Goal: Transaction & Acquisition: Purchase product/service

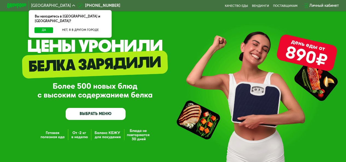
click at [109, 115] on link "ВЫБРАТЬ МЕНЮ" at bounding box center [96, 114] width 60 height 12
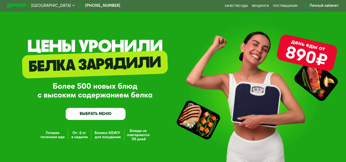
click at [94, 116] on link "ВЫБРАТЬ МЕНЮ" at bounding box center [96, 114] width 60 height 12
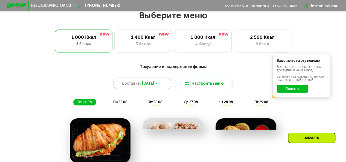
scroll to position [211, 0]
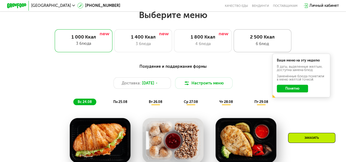
click at [264, 39] on div "2 500 Ккал" at bounding box center [262, 37] width 48 height 6
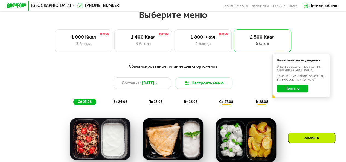
click at [299, 90] on button "Понятно" at bounding box center [291, 89] width 31 height 8
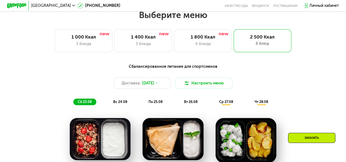
click at [250, 105] on div "ср 27.08" at bounding box center [261, 102] width 22 height 7
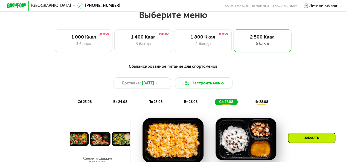
click at [264, 104] on span "чт 28.08" at bounding box center [260, 102] width 13 height 4
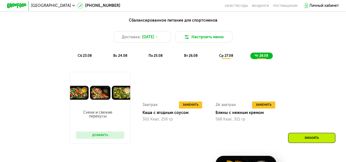
scroll to position [266, 0]
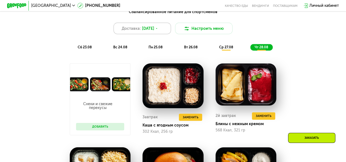
click at [154, 31] on span "[DATE]" at bounding box center [148, 29] width 12 height 6
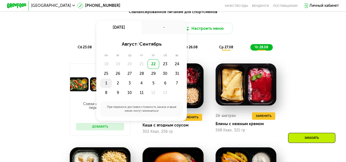
click at [112, 87] on div "1" at bounding box center [118, 83] width 12 height 10
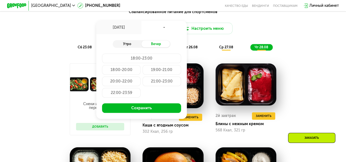
click at [127, 45] on div "Утро" at bounding box center [127, 43] width 29 height 7
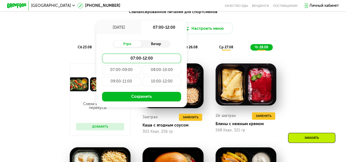
click at [155, 47] on div "Вечер" at bounding box center [155, 43] width 29 height 7
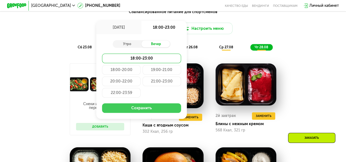
click at [149, 112] on button "Сохранить" at bounding box center [141, 108] width 79 height 10
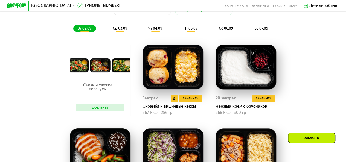
scroll to position [293, 0]
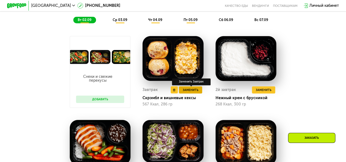
click at [190, 93] on span "Заменить" at bounding box center [190, 90] width 16 height 5
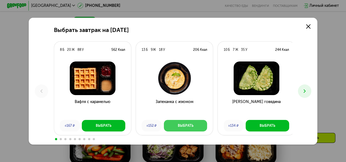
click at [189, 126] on div "Выбрать" at bounding box center [186, 125] width 16 height 5
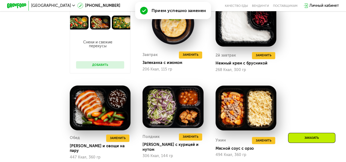
scroll to position [348, 0]
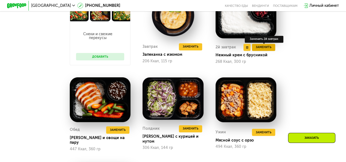
click at [260, 50] on span "Заменить" at bounding box center [263, 47] width 16 height 5
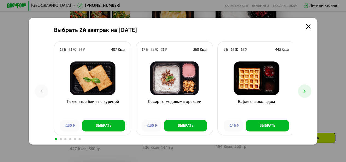
click at [305, 91] on icon at bounding box center [304, 91] width 6 height 6
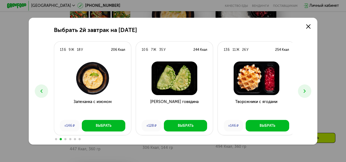
click at [305, 91] on icon at bounding box center [304, 91] width 6 height 6
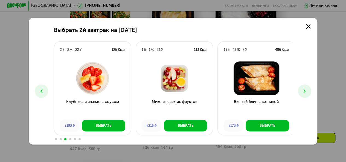
click at [305, 91] on icon at bounding box center [304, 91] width 6 height 6
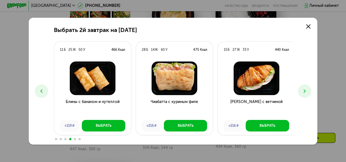
click at [305, 91] on icon at bounding box center [304, 91] width 6 height 6
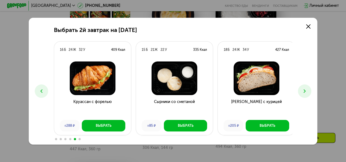
click at [305, 91] on icon at bounding box center [304, 91] width 6 height 6
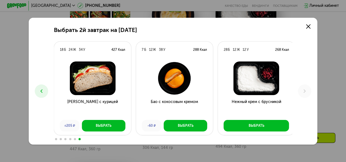
click at [40, 87] on button at bounding box center [41, 90] width 13 height 13
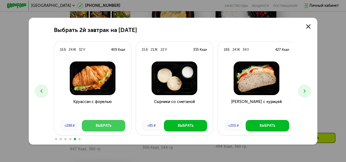
click at [107, 125] on div "Выбрать" at bounding box center [104, 125] width 16 height 5
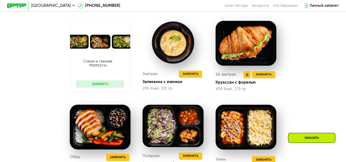
scroll to position [375, 0]
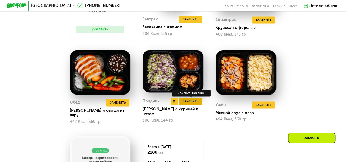
click at [199, 105] on button "Заменить" at bounding box center [190, 101] width 23 height 7
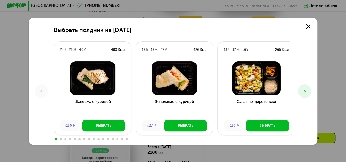
click at [307, 92] on icon at bounding box center [304, 91] width 6 height 6
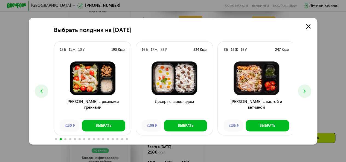
click at [307, 92] on icon at bounding box center [304, 91] width 6 height 6
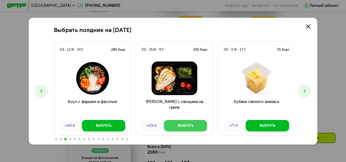
click at [176, 124] on button "Выбрать" at bounding box center [185, 125] width 43 height 11
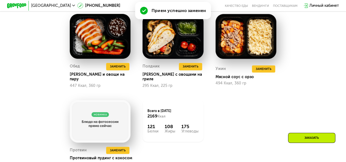
scroll to position [485, 0]
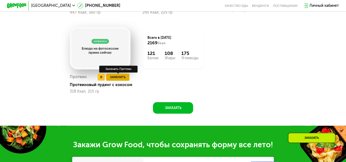
click at [115, 77] on span "Заменить" at bounding box center [118, 77] width 16 height 5
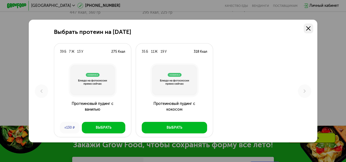
click at [309, 29] on use at bounding box center [308, 28] width 4 height 4
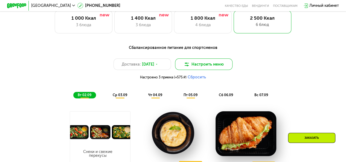
scroll to position [239, 0]
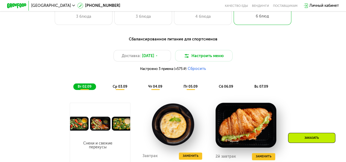
click at [119, 89] on span "ср 03.09" at bounding box center [119, 86] width 14 height 4
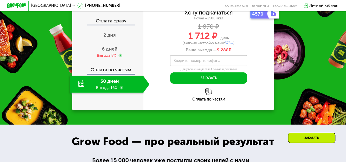
scroll to position [621, 0]
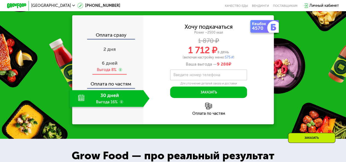
click at [107, 72] on div "Выгода 8%" at bounding box center [107, 69] width 20 height 5
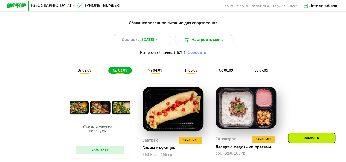
scroll to position [266, 0]
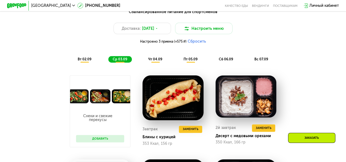
click at [106, 141] on button "Добавить" at bounding box center [100, 138] width 48 height 7
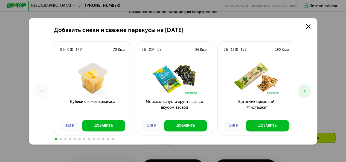
click at [305, 91] on use at bounding box center [304, 91] width 2 height 4
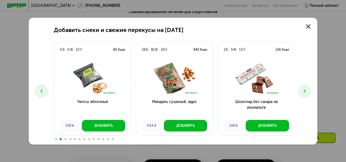
click at [305, 91] on use at bounding box center [304, 91] width 2 height 4
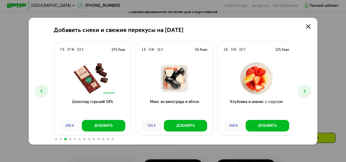
click at [305, 91] on use at bounding box center [304, 91] width 2 height 4
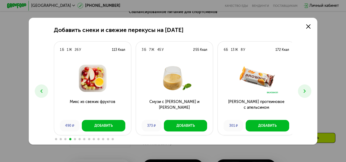
click at [305, 91] on use at bounding box center [304, 91] width 2 height 4
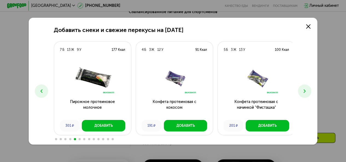
click at [305, 91] on use at bounding box center [304, 91] width 2 height 4
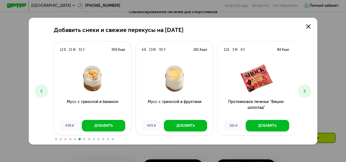
click at [305, 91] on use at bounding box center [304, 91] width 2 height 4
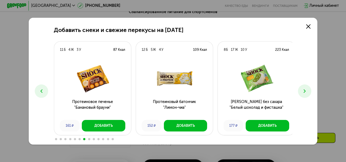
click at [305, 91] on use at bounding box center [304, 91] width 2 height 4
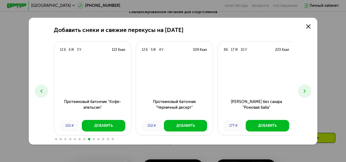
click at [305, 91] on use at bounding box center [304, 91] width 2 height 4
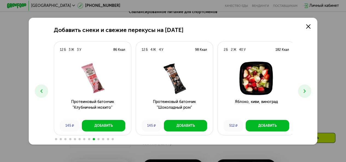
click at [305, 91] on use at bounding box center [304, 91] width 2 height 4
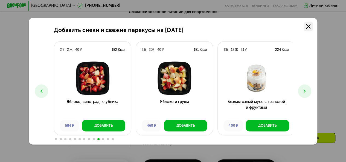
click at [310, 25] on icon at bounding box center [308, 26] width 4 height 4
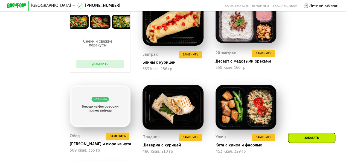
scroll to position [321, 0]
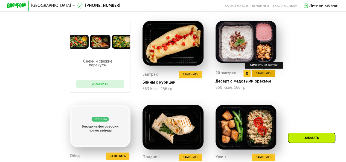
click at [258, 76] on span "Заменить" at bounding box center [263, 73] width 16 height 5
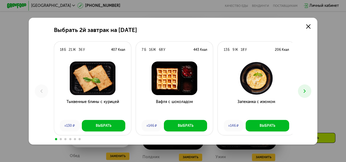
click at [305, 91] on use at bounding box center [304, 91] width 2 height 4
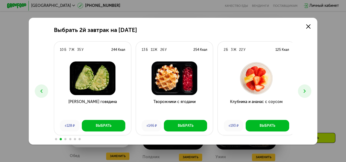
click at [306, 91] on icon at bounding box center [304, 91] width 6 height 6
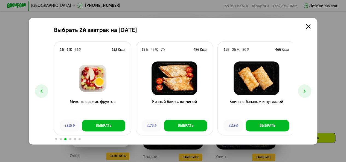
click at [305, 91] on icon at bounding box center [304, 91] width 6 height 6
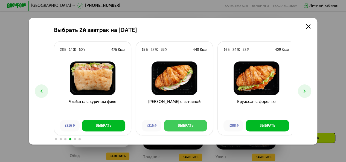
click at [177, 124] on div "Выбрать" at bounding box center [185, 125] width 16 height 5
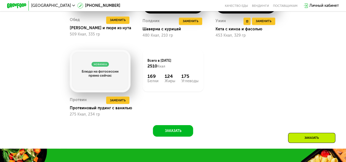
scroll to position [457, 0]
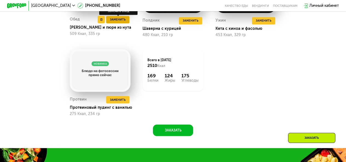
click at [117, 22] on span "Заменить" at bounding box center [118, 19] width 16 height 5
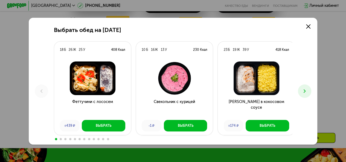
click at [307, 90] on icon at bounding box center [304, 91] width 6 height 6
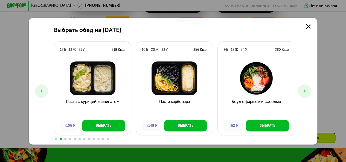
click at [307, 90] on icon at bounding box center [304, 91] width 6 height 6
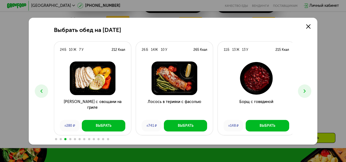
click at [306, 90] on icon at bounding box center [304, 91] width 6 height 6
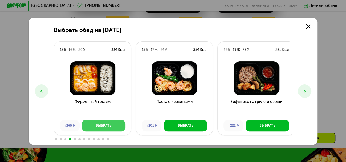
click at [115, 124] on button "Выбрать" at bounding box center [103, 125] width 43 height 11
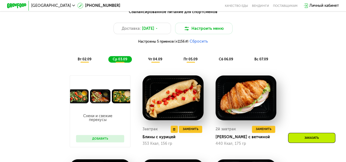
scroll to position [266, 0]
click at [156, 61] on span "чт 04.09" at bounding box center [155, 59] width 14 height 4
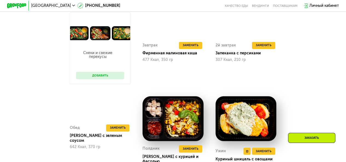
scroll to position [321, 0]
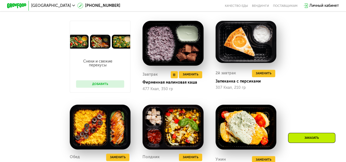
click at [155, 56] on img at bounding box center [172, 43] width 61 height 45
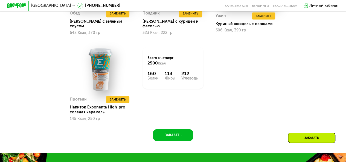
scroll to position [457, 0]
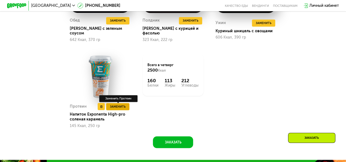
click at [122, 108] on span "Заменить" at bounding box center [118, 106] width 16 height 5
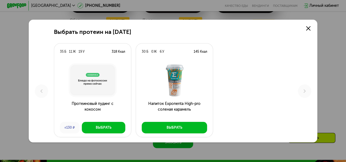
drag, startPoint x: 309, startPoint y: 27, endPoint x: 306, endPoint y: 31, distance: 4.4
click at [309, 28] on use at bounding box center [308, 28] width 4 height 4
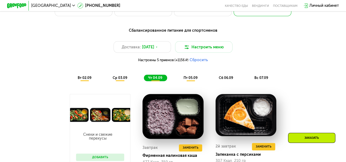
scroll to position [239, 0]
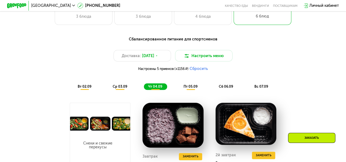
click at [187, 89] on span "пт 05.09" at bounding box center [190, 86] width 14 height 4
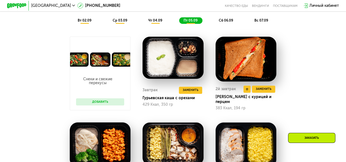
scroll to position [293, 0]
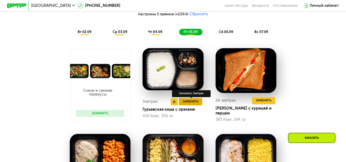
click at [192, 104] on span "Заменить" at bounding box center [190, 101] width 16 height 5
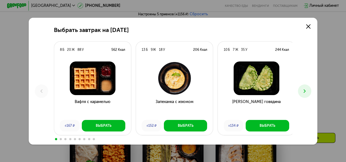
click at [302, 89] on button at bounding box center [304, 90] width 13 height 13
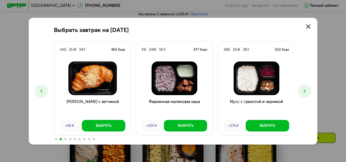
click at [302, 89] on button at bounding box center [304, 90] width 13 height 13
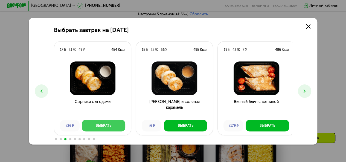
click at [92, 126] on button "Выбрать" at bounding box center [103, 125] width 43 height 11
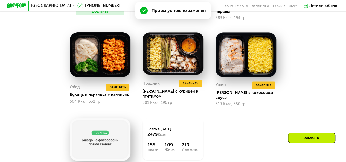
scroll to position [403, 0]
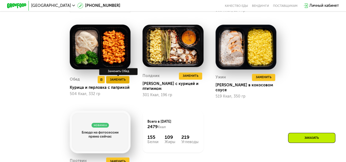
click at [115, 79] on span "Заменить" at bounding box center [118, 79] width 16 height 5
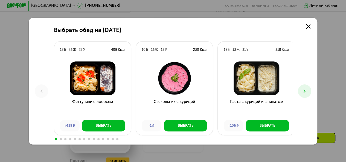
click at [303, 89] on icon at bounding box center [304, 91] width 6 height 6
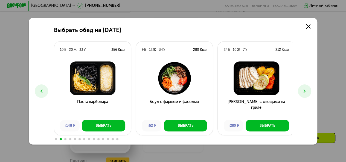
click at [303, 89] on icon at bounding box center [304, 91] width 6 height 6
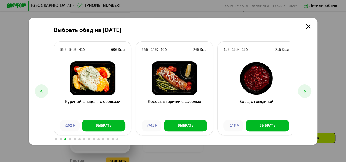
click at [303, 89] on icon at bounding box center [304, 91] width 6 height 6
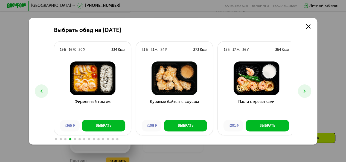
click at [303, 89] on icon at bounding box center [304, 91] width 6 height 6
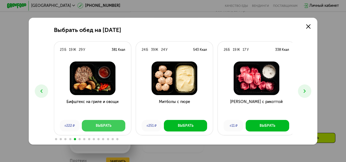
click at [93, 124] on button "Выбрать" at bounding box center [103, 125] width 43 height 11
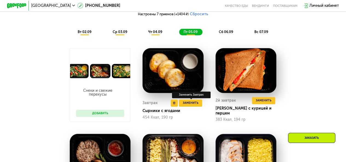
scroll to position [266, 0]
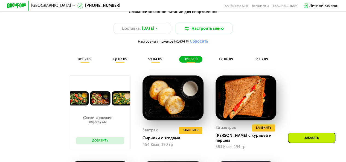
click at [250, 59] on div "сб 06.09" at bounding box center [261, 59] width 23 height 7
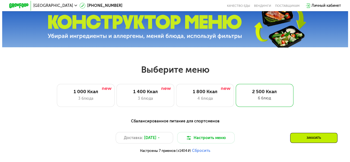
scroll to position [184, 0]
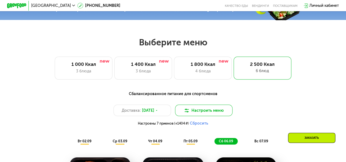
click at [197, 113] on button "Настроить меню" at bounding box center [204, 110] width 58 height 11
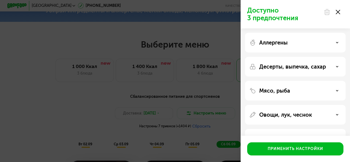
click at [266, 57] on div "Аллергены" at bounding box center [295, 67] width 101 height 20
click at [336, 42] on icon at bounding box center [336, 42] width 3 height 3
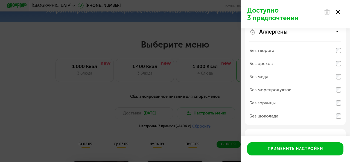
scroll to position [0, 0]
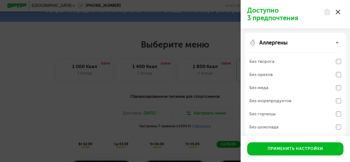
click at [334, 43] on div "Аллергены" at bounding box center [295, 42] width 92 height 7
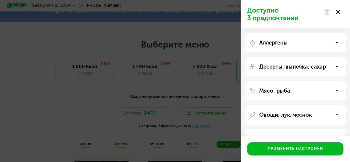
scroll to position [18, 0]
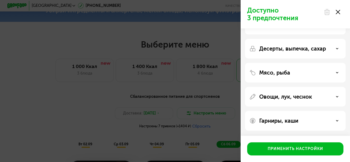
click at [335, 98] on div "Овощи, лук, чеснок" at bounding box center [295, 96] width 92 height 7
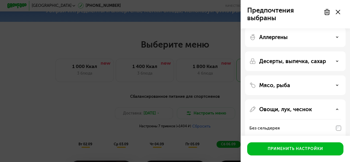
scroll to position [5, 0]
click at [336, 100] on div "Мясо, рыба" at bounding box center [295, 158] width 101 height 116
click at [336, 86] on icon at bounding box center [336, 85] width 3 height 3
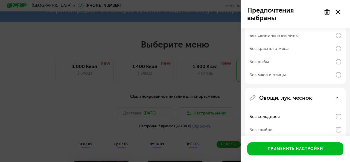
scroll to position [185, 0]
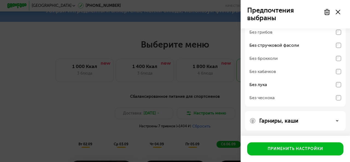
drag, startPoint x: 289, startPoint y: 119, endPoint x: 289, endPoint y: 116, distance: 3.6
click at [289, 119] on p "Гарниры, каши" at bounding box center [278, 120] width 39 height 7
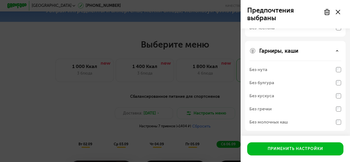
scroll to position [227, 0]
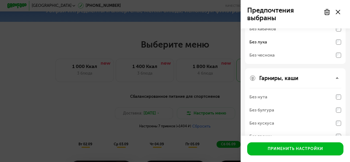
click at [337, 77] on icon at bounding box center [336, 78] width 3 height 3
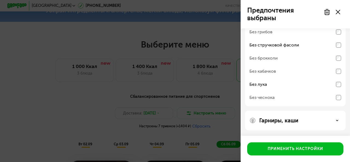
scroll to position [185, 0]
click at [334, 122] on div "Гарниры, каши" at bounding box center [295, 120] width 92 height 7
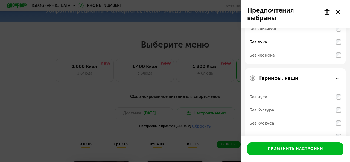
click at [255, 96] on div "Без нута" at bounding box center [258, 97] width 18 height 7
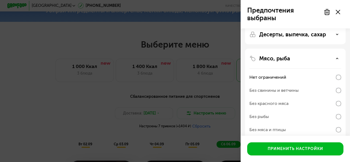
scroll to position [0, 0]
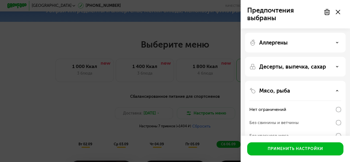
click at [326, 81] on div "Десерты, выпечка, сахар" at bounding box center [295, 126] width 101 height 90
click at [337, 67] on use at bounding box center [337, 66] width 2 height 1
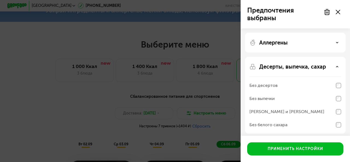
click at [340, 44] on div "Аллергены" at bounding box center [295, 42] width 92 height 7
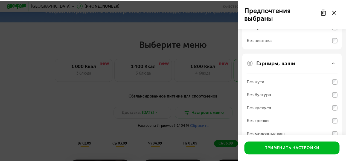
scroll to position [395, 0]
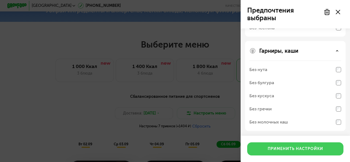
drag, startPoint x: 277, startPoint y: 148, endPoint x: 277, endPoint y: 140, distance: 7.9
click at [277, 148] on div "Применить настройки" at bounding box center [294, 148] width 55 height 5
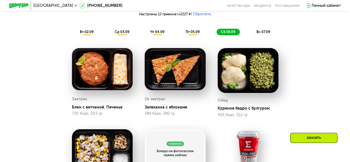
scroll to position [211, 0]
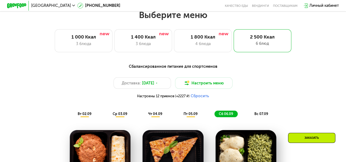
click at [200, 99] on button "Сбросить" at bounding box center [199, 96] width 18 height 5
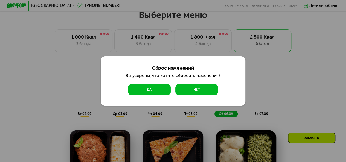
click at [161, 89] on button "Да" at bounding box center [149, 89] width 43 height 11
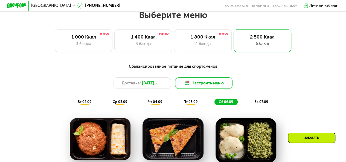
click at [214, 86] on button "Настроить меню" at bounding box center [204, 82] width 58 height 11
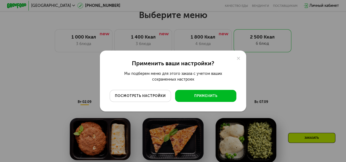
click at [157, 96] on div "посмотреть настройки" at bounding box center [140, 95] width 54 height 5
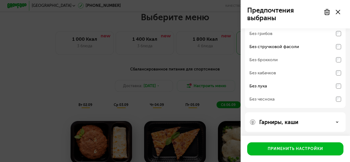
scroll to position [114, 0]
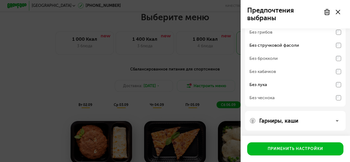
click at [334, 120] on div "Гарниры, каши" at bounding box center [295, 120] width 92 height 7
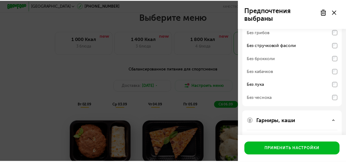
scroll to position [185, 0]
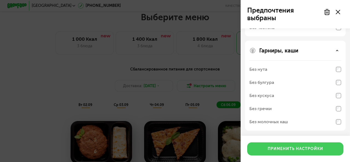
click at [288, 147] on div "Применить настройки" at bounding box center [294, 148] width 55 height 5
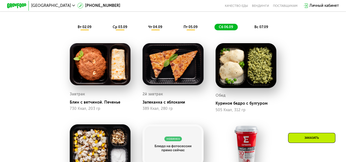
scroll to position [266, 0]
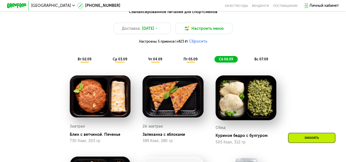
click at [85, 60] on span "вт 02.09" at bounding box center [85, 59] width 14 height 4
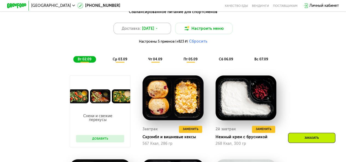
click at [154, 31] on span "[DATE]" at bounding box center [148, 29] width 12 height 6
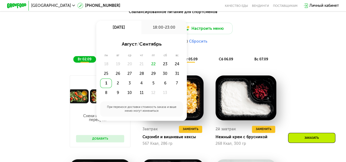
click at [105, 88] on div "1" at bounding box center [106, 83] width 12 height 10
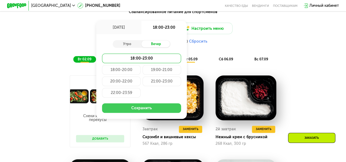
click at [136, 113] on button "Сохранить" at bounding box center [141, 108] width 79 height 10
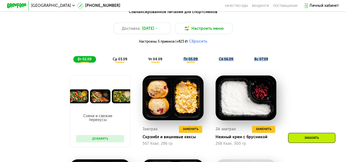
drag, startPoint x: 176, startPoint y: 60, endPoint x: 295, endPoint y: 59, distance: 118.8
click at [295, 59] on div "Сбалансированное питание для спортсменов Доставка: [DATE] Настроить меню Настро…" at bounding box center [173, 36] width 284 height 54
click at [52, 56] on div "Сбалансированное питание для спортсменов Доставка: [DATE] Настроить меню Настро…" at bounding box center [173, 36] width 284 height 54
click at [51, 57] on div "Сбалансированное питание для спортсменов Доставка: [DATE] Настроить меню Настро…" at bounding box center [173, 36] width 284 height 54
click at [49, 60] on div "Сбалансированное питание для спортсменов Доставка: [DATE] Настроить меню Настро…" at bounding box center [173, 36] width 284 height 54
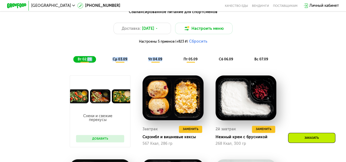
drag, startPoint x: 86, startPoint y: 60, endPoint x: 169, endPoint y: 68, distance: 84.0
click at [169, 66] on div "Сбалансированное питание для спортсменов Доставка: [DATE] Настроить меню Настро…" at bounding box center [173, 35] width 290 height 59
click at [81, 61] on span "вт 02.09" at bounding box center [85, 59] width 14 height 4
click at [76, 63] on div "вт 02.09" at bounding box center [84, 59] width 23 height 7
click at [144, 63] on div "ср 03.09" at bounding box center [155, 59] width 23 height 7
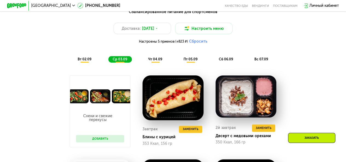
click at [80, 61] on span "вт 02.09" at bounding box center [85, 59] width 14 height 4
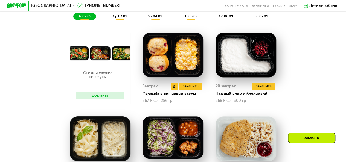
scroll to position [301, 0]
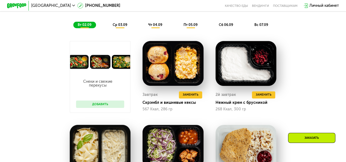
click at [120, 27] on span "ср 03.09" at bounding box center [119, 25] width 14 height 4
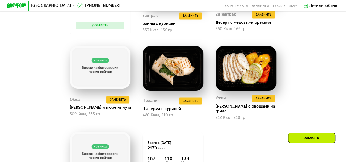
scroll to position [437, 0]
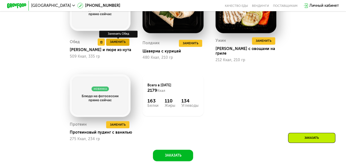
click at [110, 43] on span "Заменить" at bounding box center [118, 42] width 16 height 5
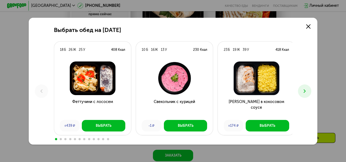
click at [306, 90] on icon at bounding box center [304, 91] width 6 height 6
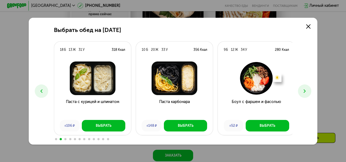
click at [306, 90] on icon at bounding box center [304, 91] width 6 height 6
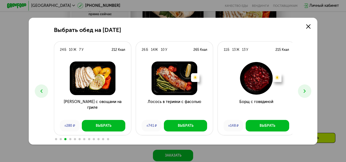
click at [306, 90] on icon at bounding box center [304, 91] width 6 height 6
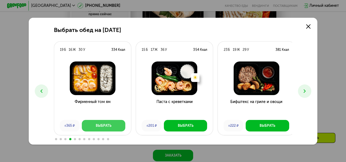
click at [103, 126] on div "Выбрать" at bounding box center [104, 125] width 16 height 5
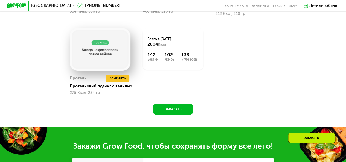
scroll to position [492, 0]
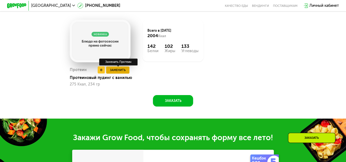
click at [115, 69] on span "Заменить" at bounding box center [118, 69] width 16 height 5
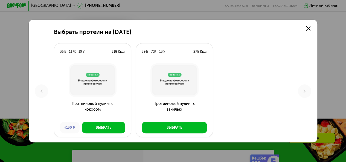
click at [329, 58] on div "Выбрать протеин на [DATE] Б 11 Ж 19 У 318 Ккал Протеиновый пудинг с кокосом +13…" at bounding box center [173, 81] width 346 height 162
drag, startPoint x: 310, startPoint y: 27, endPoint x: 297, endPoint y: 40, distance: 18.2
click at [310, 28] on use at bounding box center [308, 28] width 4 height 4
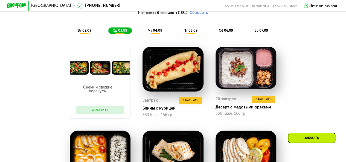
scroll to position [219, 0]
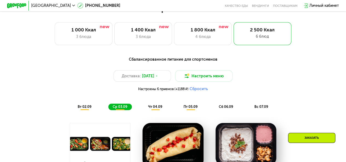
click at [108, 107] on div "вт 02.09" at bounding box center [119, 107] width 23 height 7
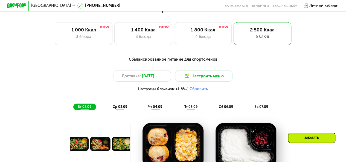
click at [153, 109] on span "чт 04.09" at bounding box center [155, 107] width 14 height 4
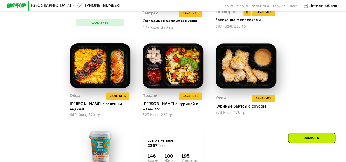
scroll to position [382, 0]
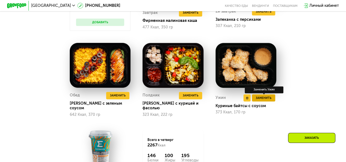
click at [266, 101] on span "Заменить" at bounding box center [263, 98] width 16 height 5
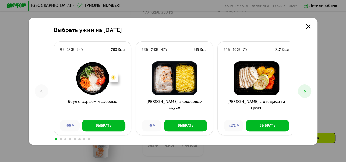
scroll to position [410, 0]
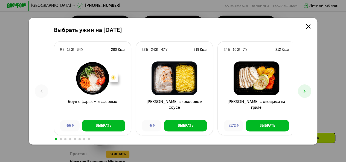
click at [307, 89] on icon at bounding box center [304, 91] width 6 height 6
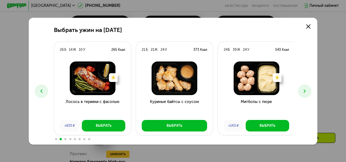
click at [307, 89] on icon at bounding box center [304, 91] width 6 height 6
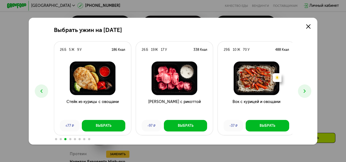
click at [307, 89] on icon at bounding box center [304, 91] width 6 height 6
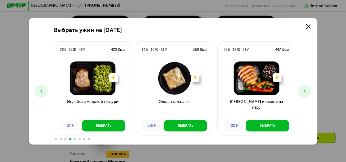
click at [307, 89] on icon at bounding box center [304, 91] width 6 height 6
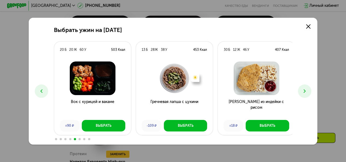
click at [307, 89] on icon at bounding box center [304, 91] width 6 height 6
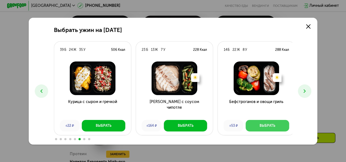
click at [259, 125] on div "Выбрать" at bounding box center [267, 125] width 16 height 5
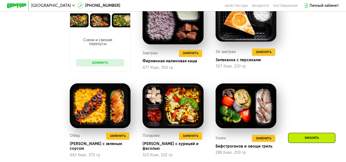
scroll to position [301, 0]
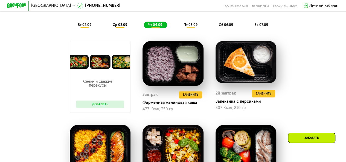
click at [188, 27] on span "пт 05.09" at bounding box center [190, 25] width 14 height 4
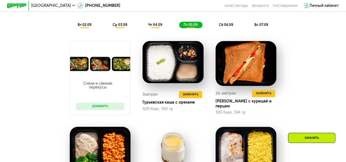
click at [179, 25] on div "чт 04.09" at bounding box center [190, 25] width 23 height 7
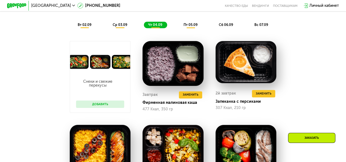
click at [124, 27] on span "ср 03.09" at bounding box center [119, 25] width 14 height 4
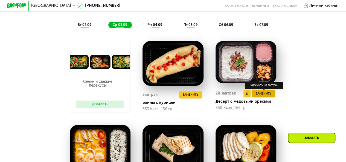
click at [271, 95] on span "Заменить" at bounding box center [263, 93] width 16 height 5
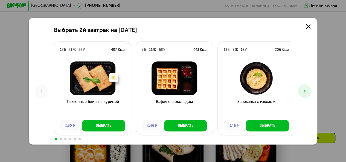
click at [307, 93] on icon at bounding box center [304, 91] width 6 height 6
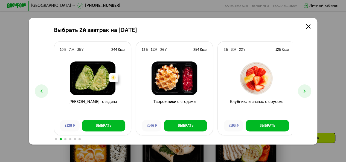
click at [307, 93] on icon at bounding box center [304, 91] width 6 height 6
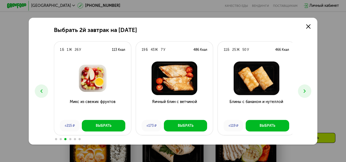
click at [39, 94] on icon at bounding box center [42, 91] width 6 height 6
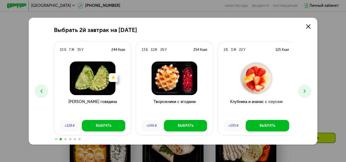
click at [304, 91] on icon at bounding box center [304, 91] width 6 height 6
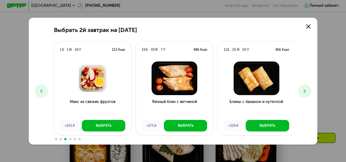
click at [304, 91] on icon at bounding box center [304, 91] width 6 height 6
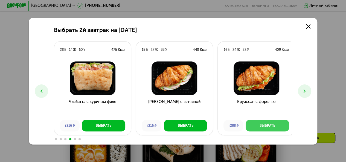
click at [264, 123] on button "Выбрать" at bounding box center [266, 125] width 43 height 11
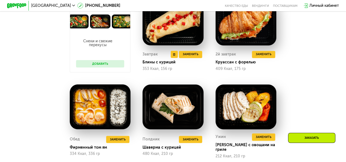
scroll to position [273, 0]
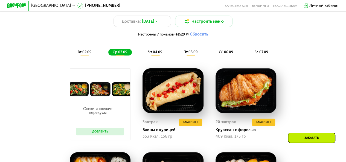
click at [108, 52] on div "вт 02.09" at bounding box center [119, 52] width 23 height 7
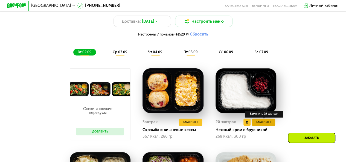
click at [263, 125] on span "Заменить" at bounding box center [263, 122] width 16 height 5
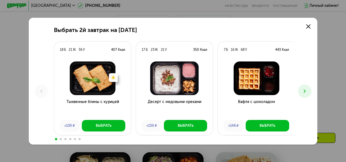
click at [307, 90] on icon at bounding box center [304, 91] width 6 height 6
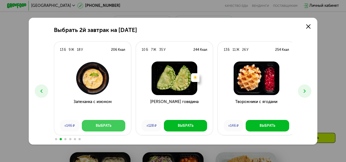
click at [104, 122] on button "Выбрать" at bounding box center [103, 125] width 43 height 11
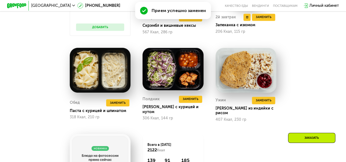
scroll to position [382, 0]
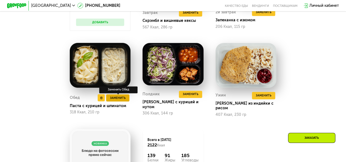
click at [115, 101] on span "Заменить" at bounding box center [118, 98] width 16 height 5
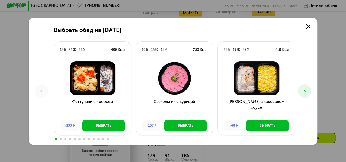
click at [310, 90] on button at bounding box center [304, 90] width 13 height 13
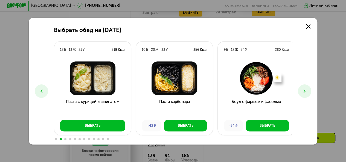
click at [310, 90] on button at bounding box center [304, 90] width 13 height 13
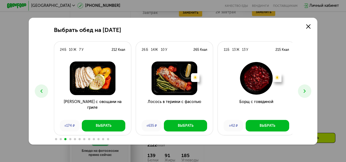
click at [310, 90] on button at bounding box center [304, 90] width 13 height 13
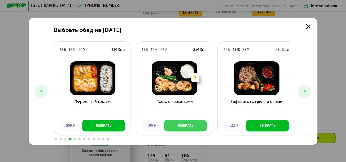
click at [188, 122] on button "Выбрать" at bounding box center [185, 125] width 43 height 11
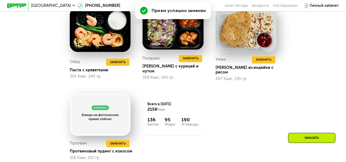
scroll to position [410, 0]
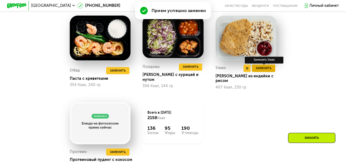
click at [264, 71] on span "Заменить" at bounding box center [263, 68] width 16 height 5
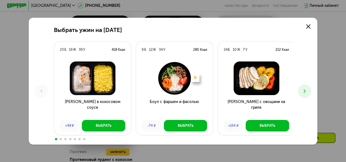
click at [307, 89] on icon at bounding box center [304, 91] width 6 height 6
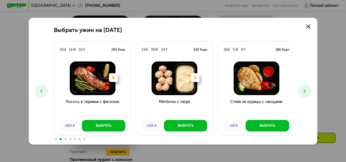
click at [305, 88] on icon at bounding box center [304, 91] width 6 height 6
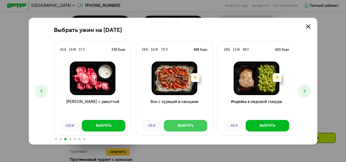
click at [190, 124] on div "Выбрать" at bounding box center [186, 125] width 16 height 5
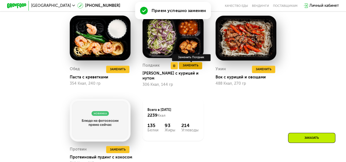
click at [190, 68] on span "Заменить" at bounding box center [190, 65] width 16 height 5
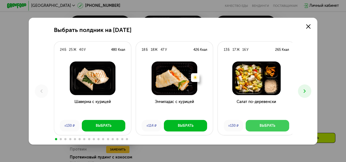
click at [261, 125] on div "Выбрать" at bounding box center [267, 125] width 16 height 5
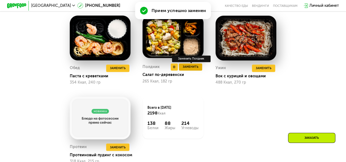
click at [194, 69] on span "Заменить" at bounding box center [190, 66] width 16 height 5
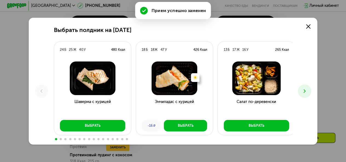
click at [307, 91] on icon at bounding box center [304, 91] width 6 height 6
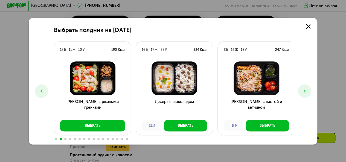
click at [307, 91] on icon at bounding box center [304, 91] width 6 height 6
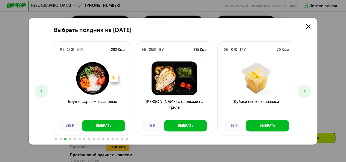
click at [307, 91] on icon at bounding box center [304, 91] width 6 height 6
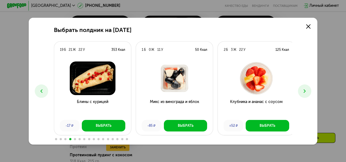
click at [307, 91] on icon at bounding box center [304, 91] width 6 height 6
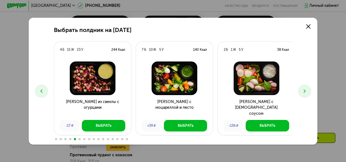
click at [307, 91] on icon at bounding box center [304, 91] width 6 height 6
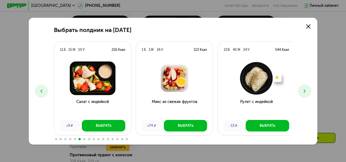
click at [307, 91] on icon at bounding box center [304, 91] width 6 height 6
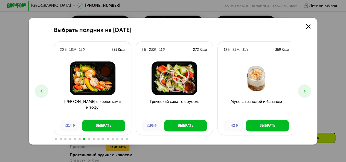
click at [39, 92] on icon at bounding box center [42, 91] width 6 height 6
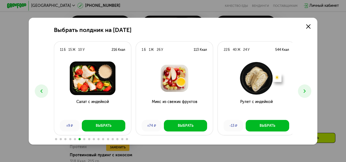
click at [39, 92] on icon at bounding box center [42, 91] width 6 height 6
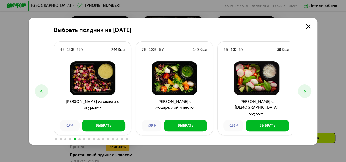
click at [39, 92] on icon at bounding box center [42, 91] width 6 height 6
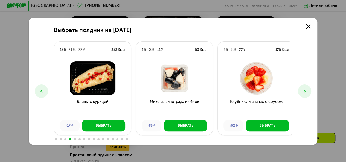
click at [39, 92] on icon at bounding box center [42, 91] width 6 height 6
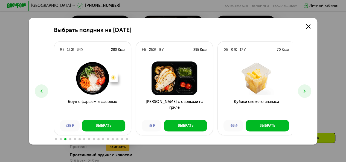
click at [39, 92] on icon at bounding box center [42, 91] width 6 height 6
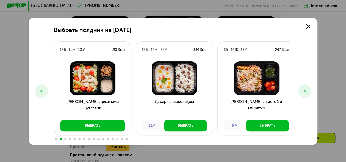
click at [39, 92] on icon at bounding box center [42, 91] width 6 height 6
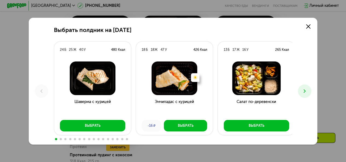
click at [302, 90] on button at bounding box center [304, 90] width 13 height 13
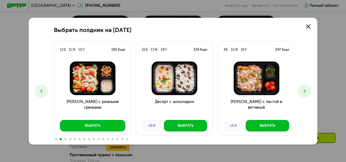
click at [302, 90] on button at bounding box center [304, 90] width 13 height 13
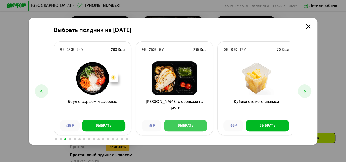
click at [188, 124] on div "Выбрать" at bounding box center [186, 125] width 16 height 5
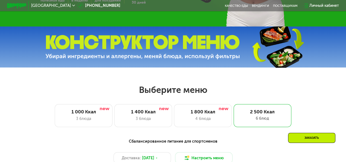
scroll to position [219, 0]
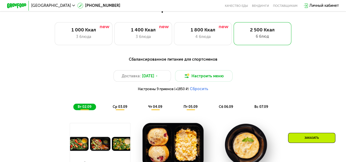
click at [119, 109] on span "ср 03.09" at bounding box center [119, 107] width 14 height 4
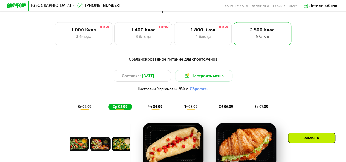
click at [157, 109] on span "чт 04.09" at bounding box center [155, 107] width 14 height 4
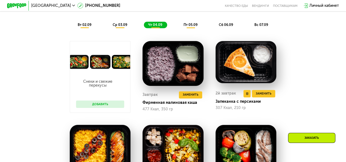
scroll to position [246, 0]
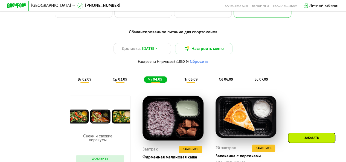
click at [190, 80] on div "пт 05.09" at bounding box center [190, 79] width 23 height 7
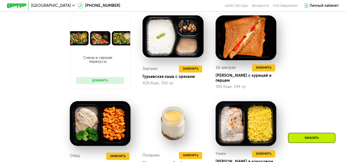
scroll to position [328, 0]
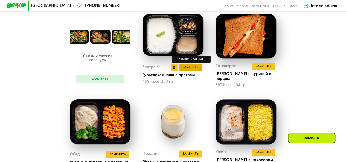
click at [190, 70] on span "Заменить" at bounding box center [190, 67] width 16 height 5
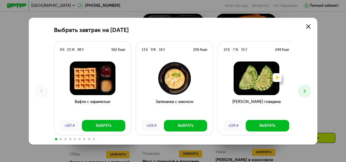
click at [302, 90] on button at bounding box center [304, 90] width 13 height 13
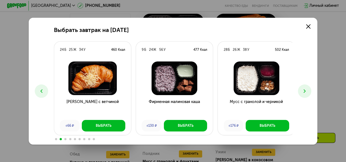
click at [302, 90] on button at bounding box center [304, 90] width 13 height 13
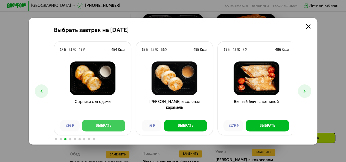
click at [114, 126] on button "Выбрать" at bounding box center [103, 125] width 43 height 11
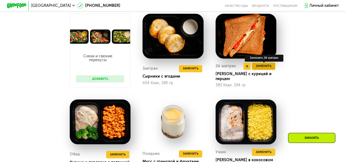
click at [260, 68] on button "Заменить" at bounding box center [263, 66] width 23 height 7
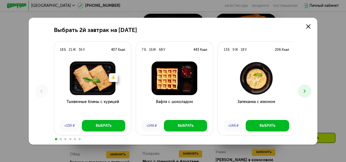
click at [307, 93] on icon at bounding box center [304, 91] width 6 height 6
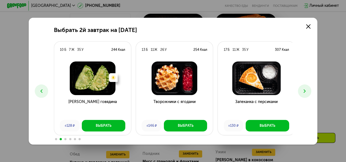
click at [307, 93] on icon at bounding box center [304, 91] width 6 height 6
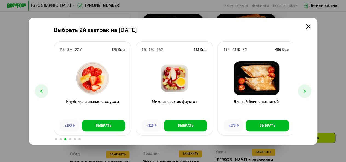
click at [307, 93] on icon at bounding box center [304, 91] width 6 height 6
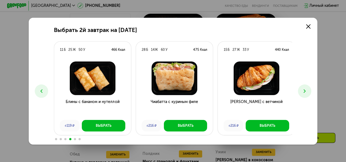
click at [302, 94] on button at bounding box center [304, 90] width 13 height 13
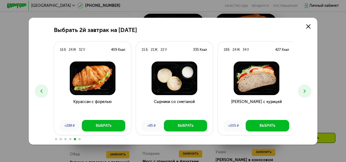
click at [302, 93] on button at bounding box center [304, 90] width 13 height 13
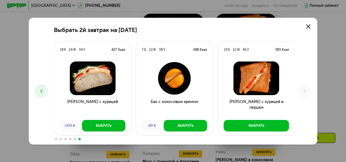
click at [39, 90] on icon at bounding box center [42, 91] width 6 height 6
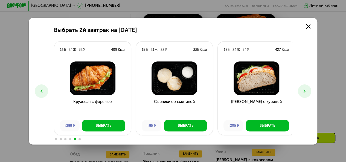
click at [39, 90] on icon at bounding box center [42, 91] width 6 height 6
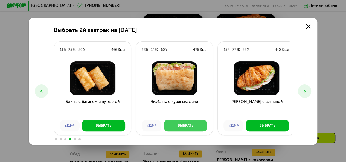
click at [175, 124] on button "Выбрать" at bounding box center [185, 125] width 43 height 11
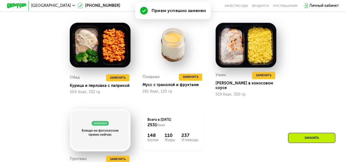
scroll to position [410, 0]
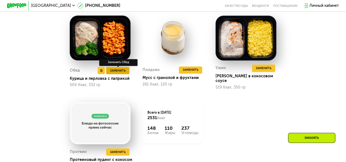
click at [120, 70] on span "Заменить" at bounding box center [118, 70] width 16 height 5
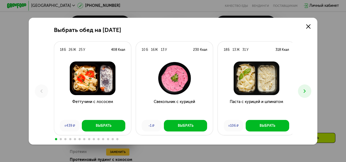
click at [305, 90] on use at bounding box center [304, 91] width 2 height 4
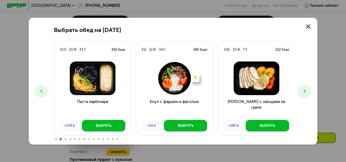
click at [305, 89] on icon at bounding box center [304, 91] width 6 height 6
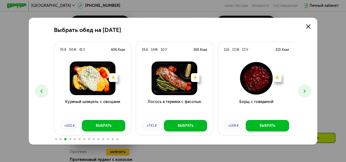
click at [307, 91] on icon at bounding box center [304, 91] width 6 height 6
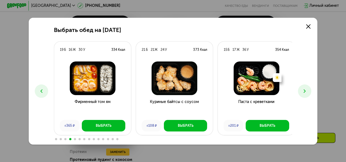
click at [305, 91] on use at bounding box center [304, 91] width 2 height 4
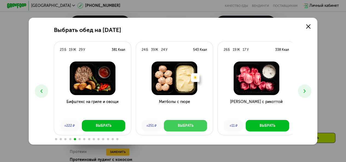
click at [197, 124] on button "Выбрать" at bounding box center [185, 125] width 43 height 11
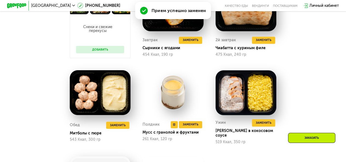
scroll to position [382, 0]
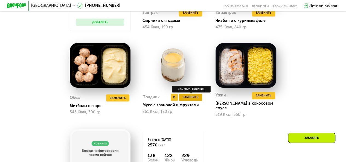
click at [187, 98] on span "Заменить" at bounding box center [190, 97] width 16 height 5
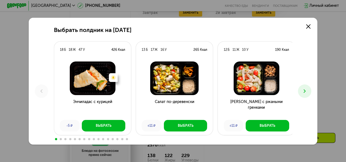
click at [307, 90] on icon at bounding box center [304, 91] width 6 height 6
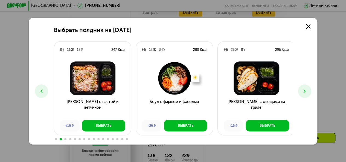
click at [307, 90] on icon at bounding box center [304, 91] width 6 height 6
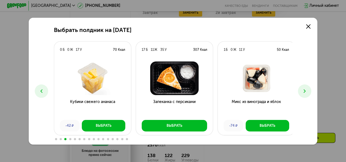
click at [307, 90] on icon at bounding box center [304, 91] width 6 height 6
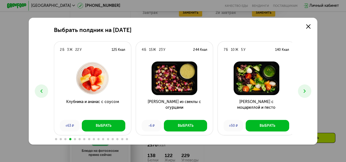
click at [307, 90] on icon at bounding box center [304, 91] width 6 height 6
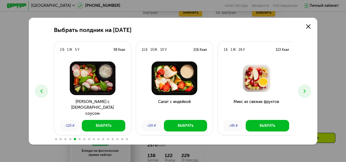
click at [307, 90] on icon at bounding box center [304, 91] width 6 height 6
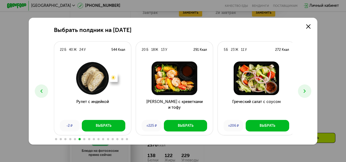
click at [307, 90] on icon at bounding box center [304, 91] width 6 height 6
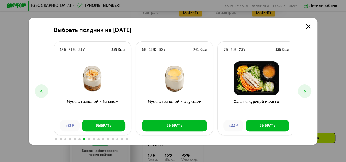
click at [307, 90] on icon at bounding box center [304, 91] width 6 height 6
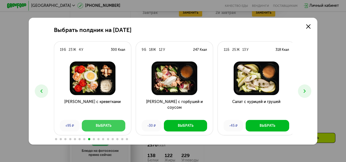
click at [96, 126] on div "Выбрать" at bounding box center [104, 125] width 16 height 5
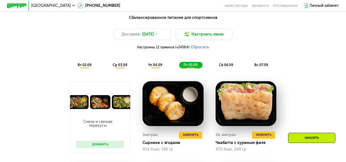
scroll to position [246, 0]
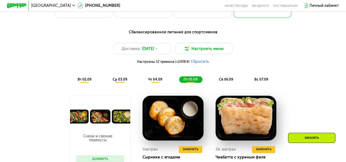
click at [228, 81] on span "сб 06.09" at bounding box center [226, 79] width 14 height 4
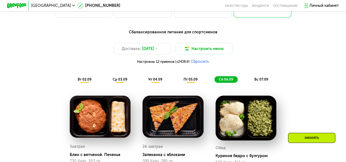
click at [263, 81] on span "вс 07.09" at bounding box center [261, 79] width 14 height 4
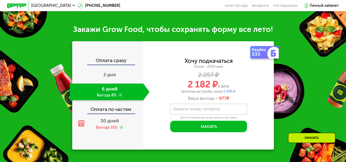
scroll to position [574, 0]
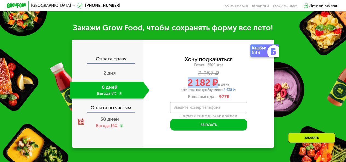
drag, startPoint x: 187, startPoint y: 83, endPoint x: 218, endPoint y: 84, distance: 31.1
click at [218, 84] on div "2 182 ₽ в день" at bounding box center [208, 82] width 131 height 9
copy span "2 182 ₽"
drag, startPoint x: 224, startPoint y: 92, endPoint x: 237, endPoint y: 92, distance: 12.6
click at [237, 92] on div "(включая настройку меню: 2 438 ₽ )" at bounding box center [208, 89] width 131 height 3
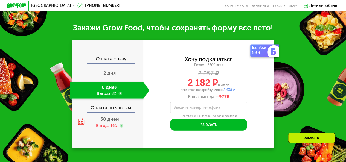
click at [259, 95] on div "Хочу подкачаться Power ~2500 ккал 2 257 ₽ 2 182 ₽ в день (включая настройку мен…" at bounding box center [208, 78] width 131 height 43
click at [234, 92] on span "2 438 ₽" at bounding box center [228, 90] width 11 height 4
drag, startPoint x: 225, startPoint y: 91, endPoint x: 236, endPoint y: 92, distance: 11.2
click at [234, 92] on span "2 438 ₽" at bounding box center [228, 90] width 11 height 4
copy span "2 438 ₽"
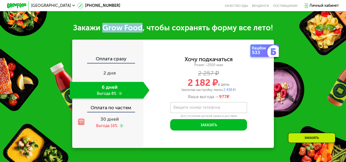
drag, startPoint x: 102, startPoint y: 27, endPoint x: 142, endPoint y: 32, distance: 39.9
click at [142, 32] on div "Закажи Grow Food, чтобы сохранять форму все лето!" at bounding box center [173, 28] width 346 height 10
drag, startPoint x: 138, startPoint y: 31, endPoint x: 46, endPoint y: 5, distance: 95.2
click at [72, 5] on icon at bounding box center [73, 5] width 3 height 3
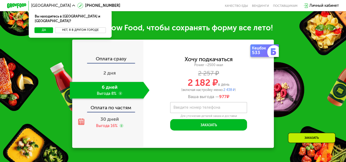
click at [69, 27] on button "Нет, я в другом городе" at bounding box center [80, 30] width 51 height 6
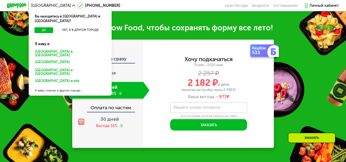
click at [43, 67] on div "[GEOGRAPHIC_DATA]" at bounding box center [70, 72] width 77 height 10
